Goal: Register for event/course

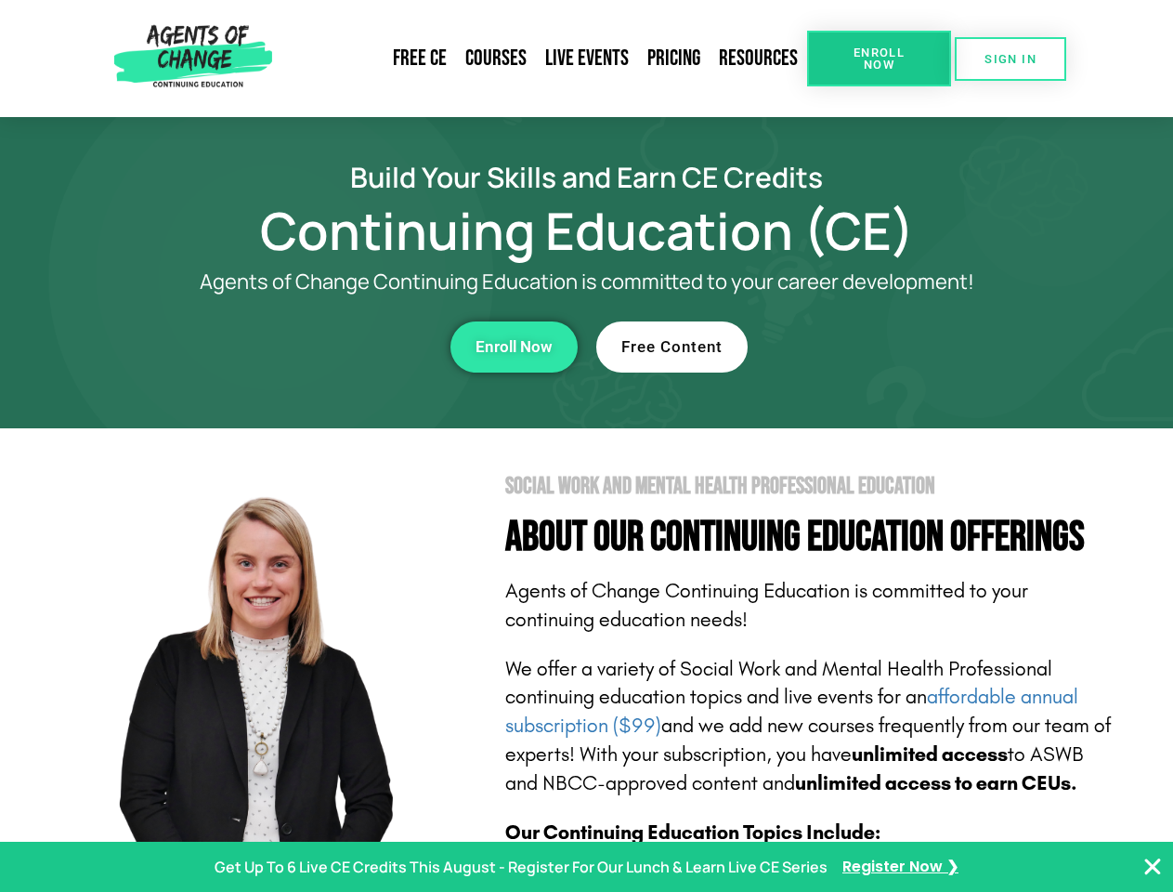
click at [586, 446] on section "Social Work and Mental Health Professional Education About Our Continuing Educa…" at bounding box center [586, 818] width 1173 height 780
click at [879, 59] on span "Enroll Now" at bounding box center [879, 58] width 85 height 24
click at [1011, 59] on span "SIGN IN" at bounding box center [1011, 59] width 52 height 12
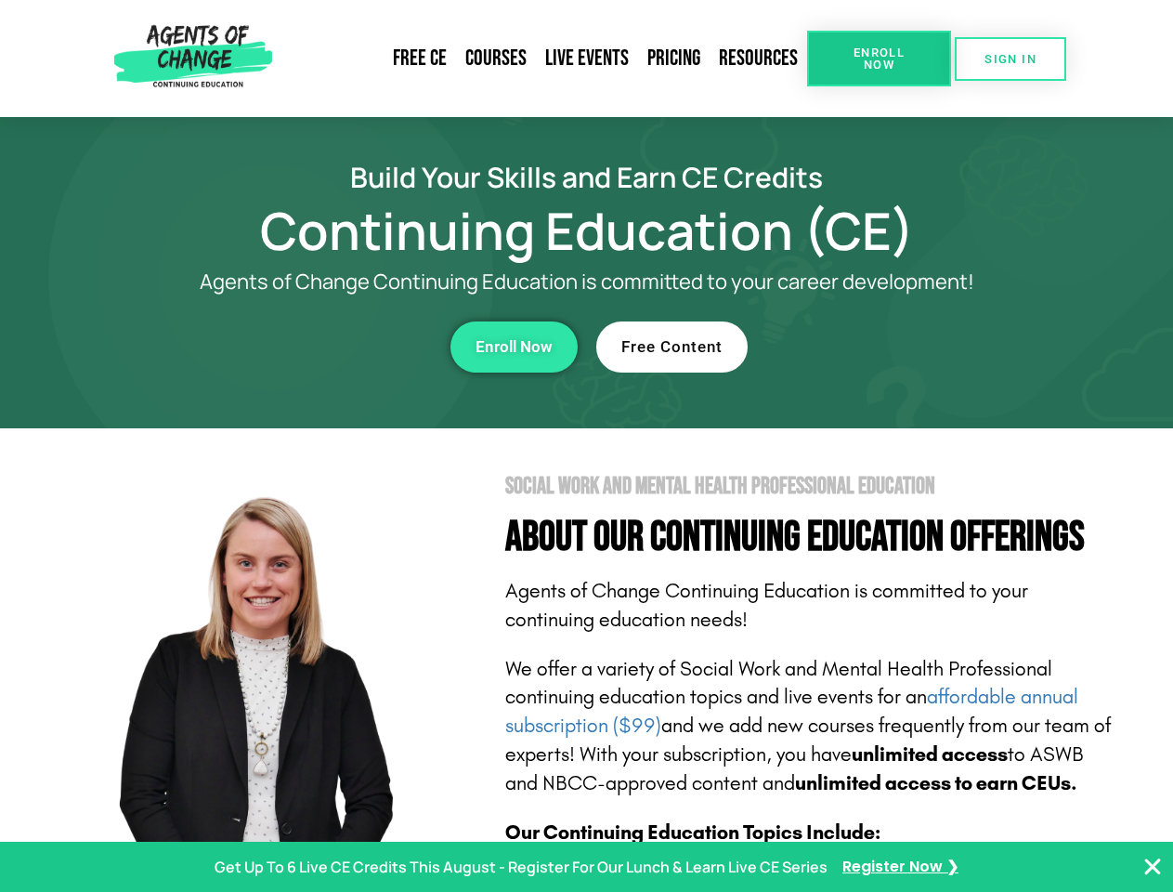
click at [322, 347] on div "Enroll Now" at bounding box center [322, 346] width 511 height 51
click at [514, 347] on span "Enroll Now" at bounding box center [514, 347] width 77 height 16
click at [852, 347] on div "Free Content" at bounding box center [851, 346] width 511 height 51
